Goal: Task Accomplishment & Management: Complete application form

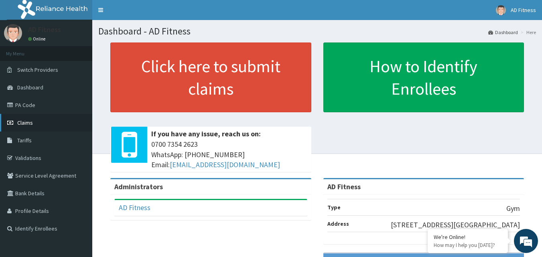
click at [37, 126] on link "Claims" at bounding box center [46, 123] width 92 height 18
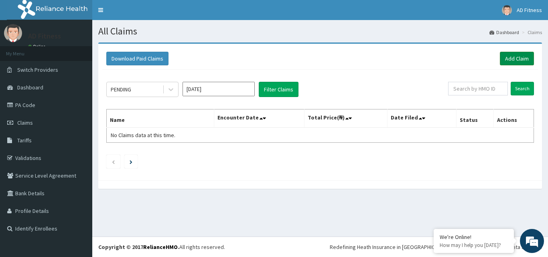
click at [523, 61] on link "Add Claim" at bounding box center [517, 59] width 34 height 14
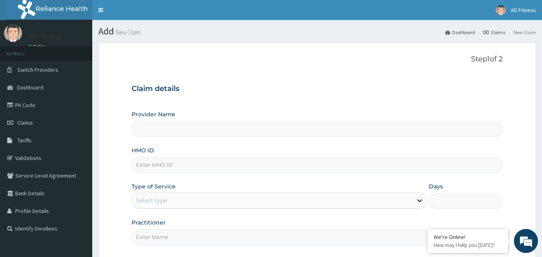
type input "AD Fitness"
type input "1"
click at [163, 166] on input "HMO ID" at bounding box center [318, 165] width 372 height 16
paste input "ISW/10439/A"
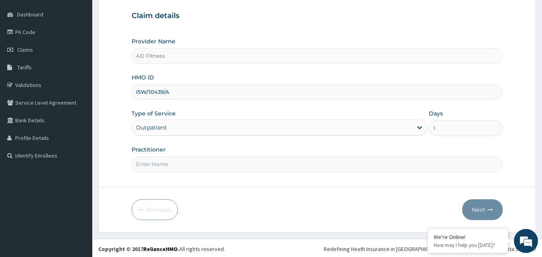
scroll to position [75, 0]
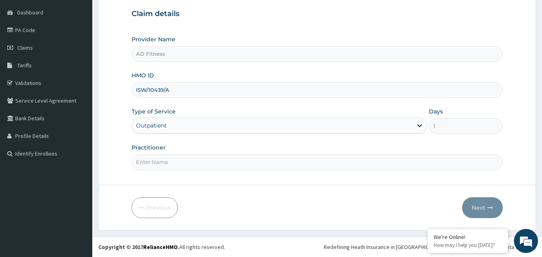
type input "ISW/10439/A"
click at [161, 159] on input "Practitioner" at bounding box center [318, 162] width 372 height 16
type input "AD"
click at [485, 216] on button "Next" at bounding box center [482, 207] width 41 height 21
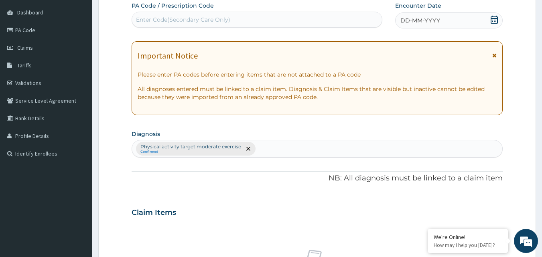
click at [213, 23] on div "Enter Code(Secondary Care Only)" at bounding box center [183, 20] width 94 height 8
paste input "PA/A6E87B"
type input "PA/A6E87B"
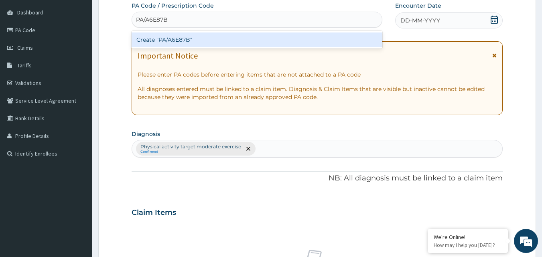
click at [211, 37] on div "Create "PA/A6E87B"" at bounding box center [257, 40] width 251 height 14
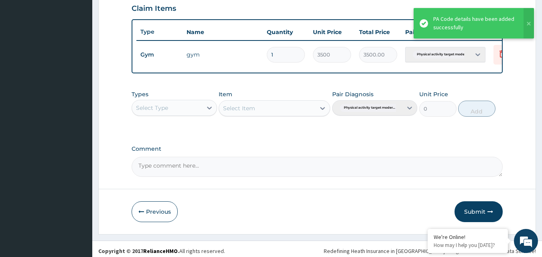
scroll to position [289, 0]
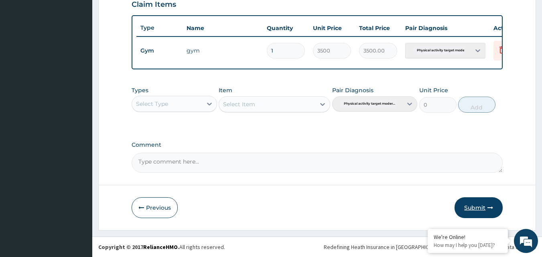
click at [480, 210] on button "Submit" at bounding box center [479, 207] width 48 height 21
